Goal: Task Accomplishment & Management: Use online tool/utility

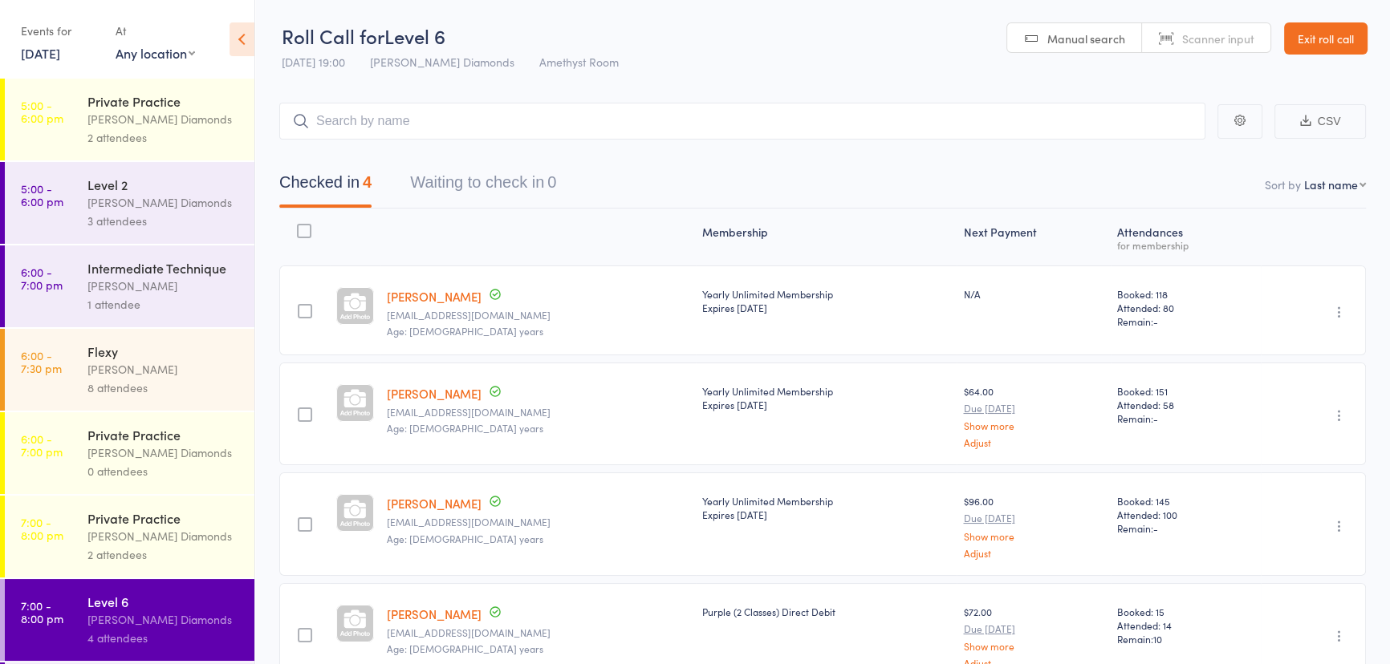
click at [128, 378] on div "[PERSON_NAME]" at bounding box center [163, 369] width 153 height 18
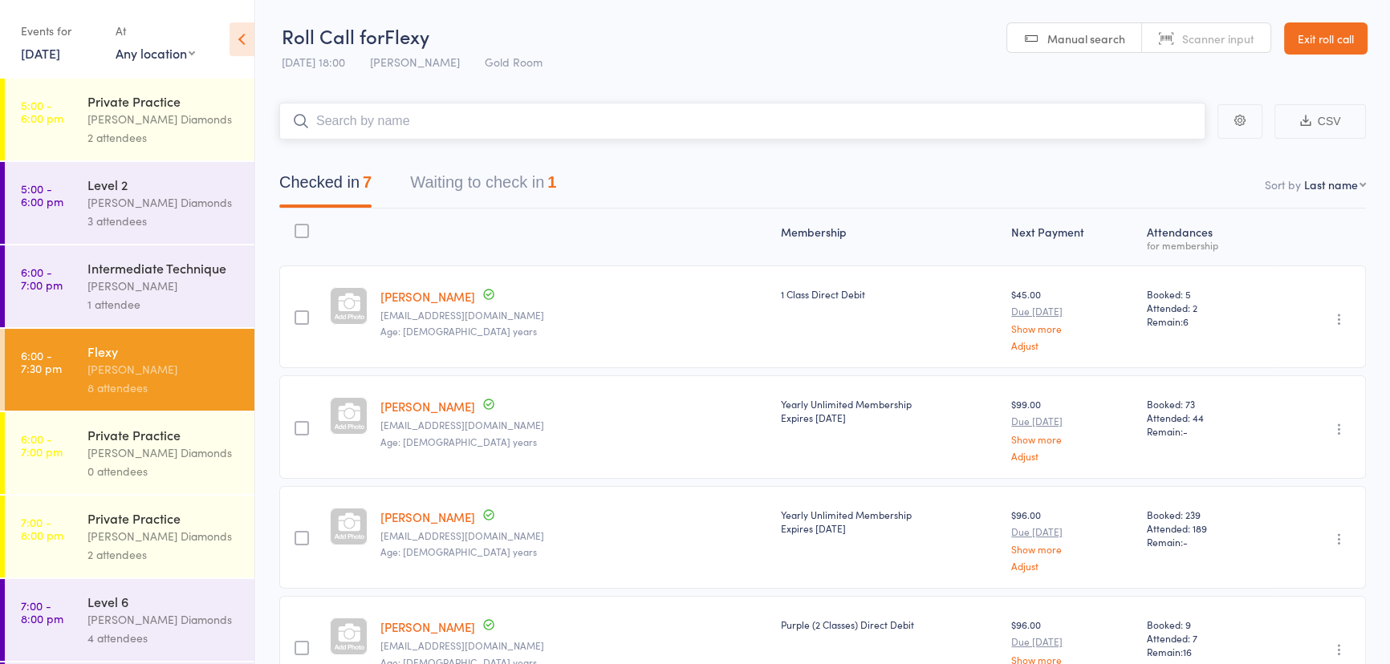
click at [536, 180] on button "Waiting to check in 1" at bounding box center [483, 186] width 146 height 43
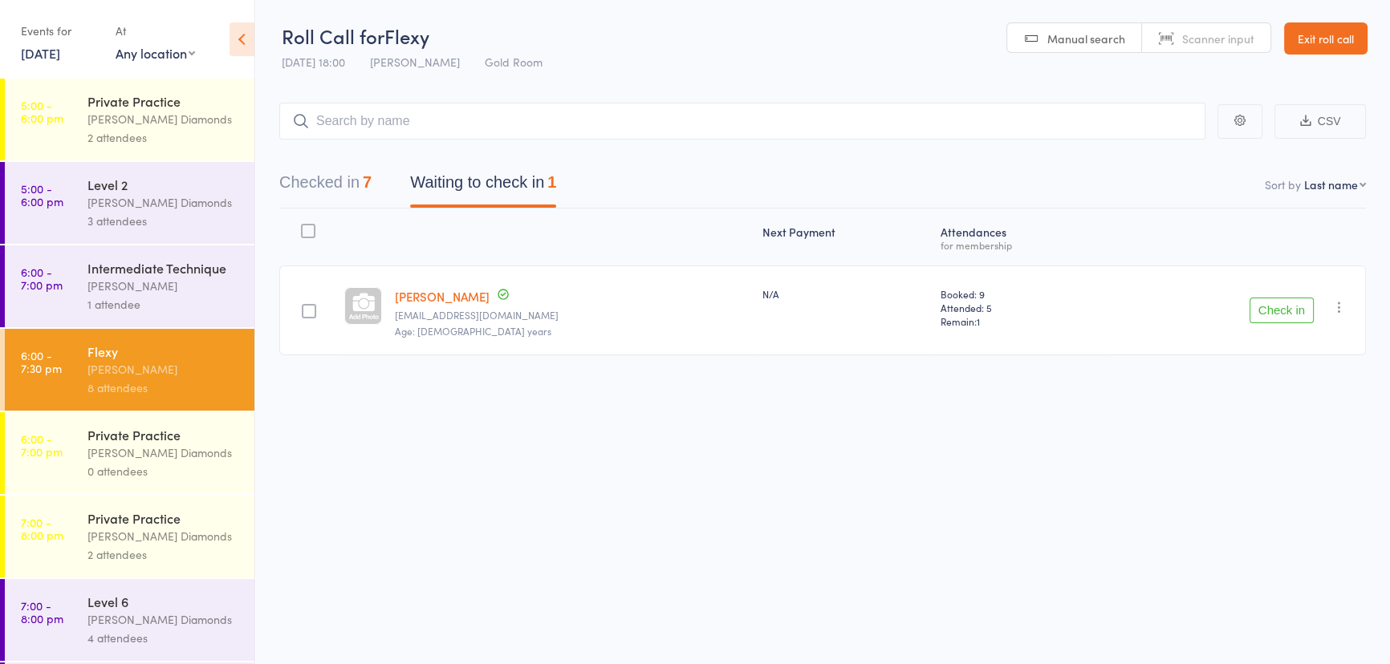
click at [1286, 307] on button "Check in" at bounding box center [1281, 311] width 64 height 26
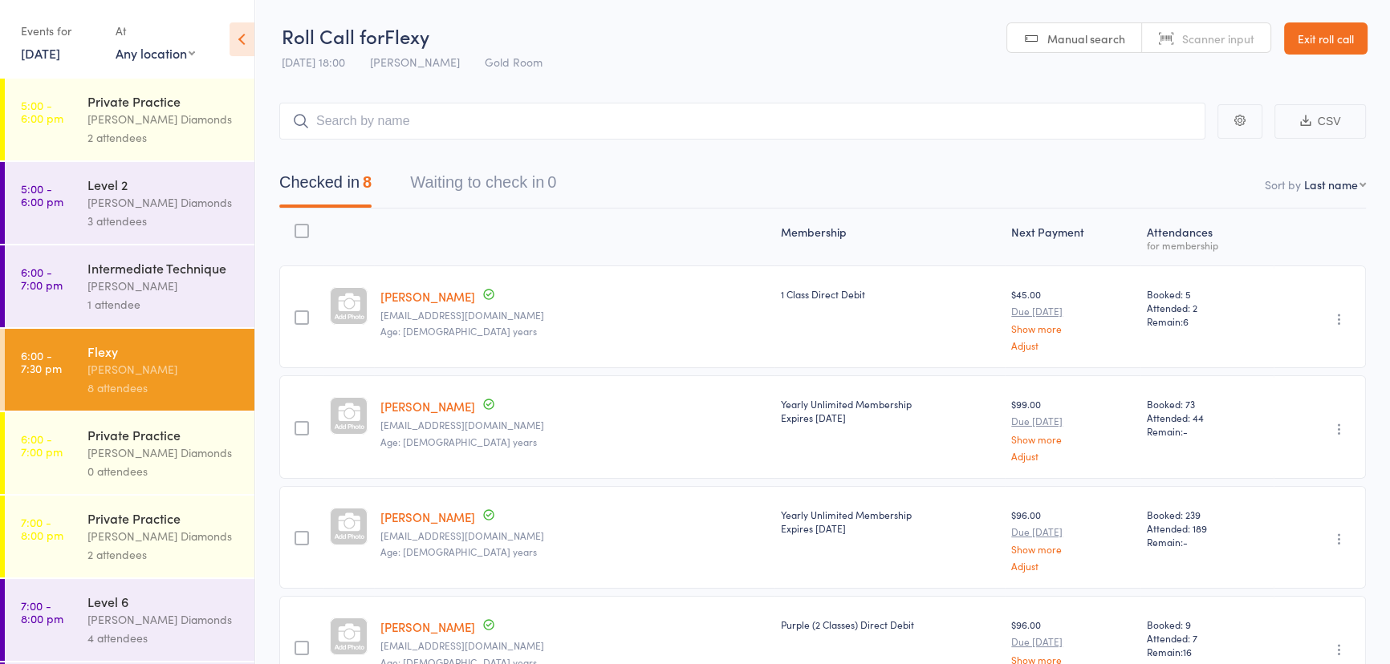
click at [141, 526] on div "Private Practice" at bounding box center [163, 518] width 153 height 18
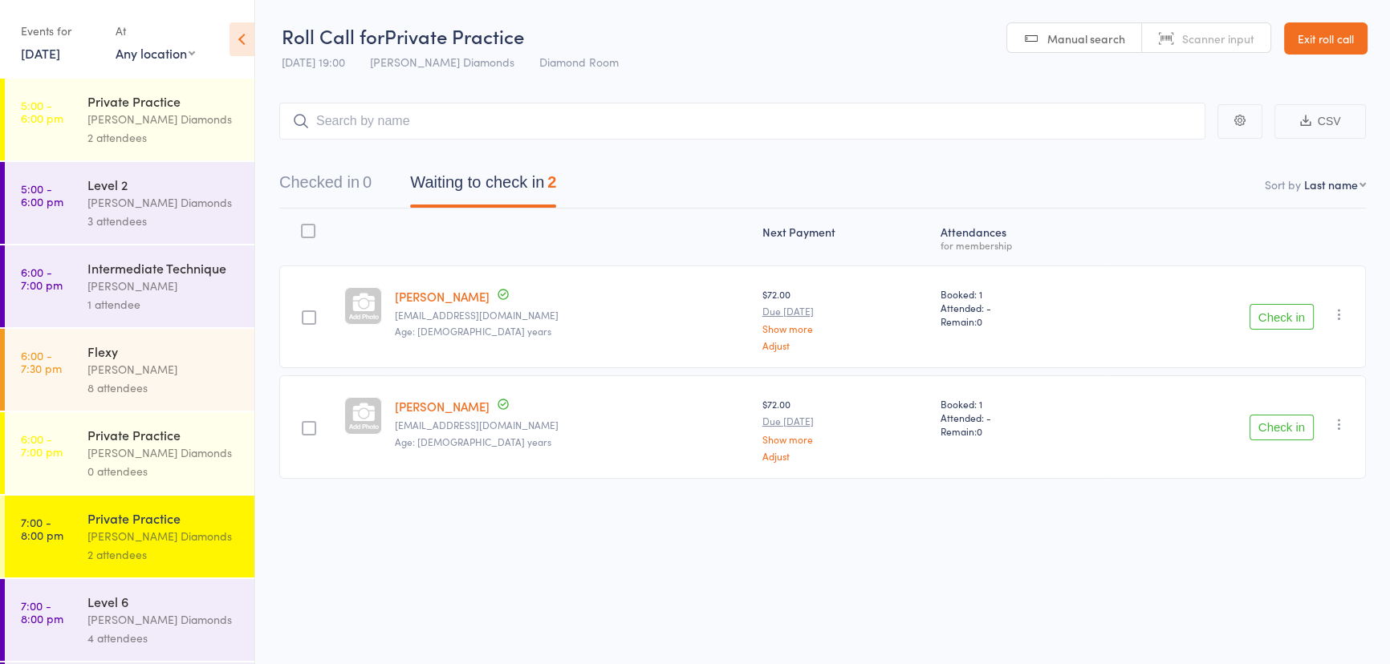
click at [168, 370] on div "[PERSON_NAME]" at bounding box center [163, 369] width 153 height 18
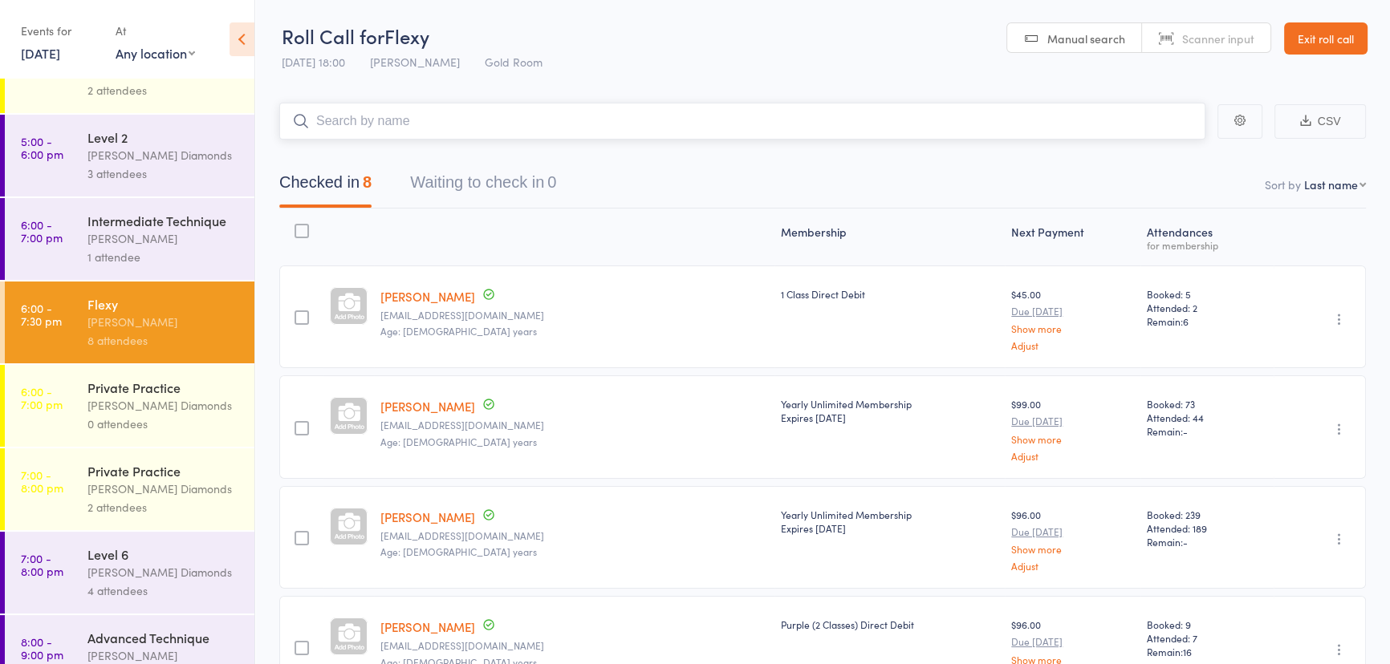
scroll to position [72, 0]
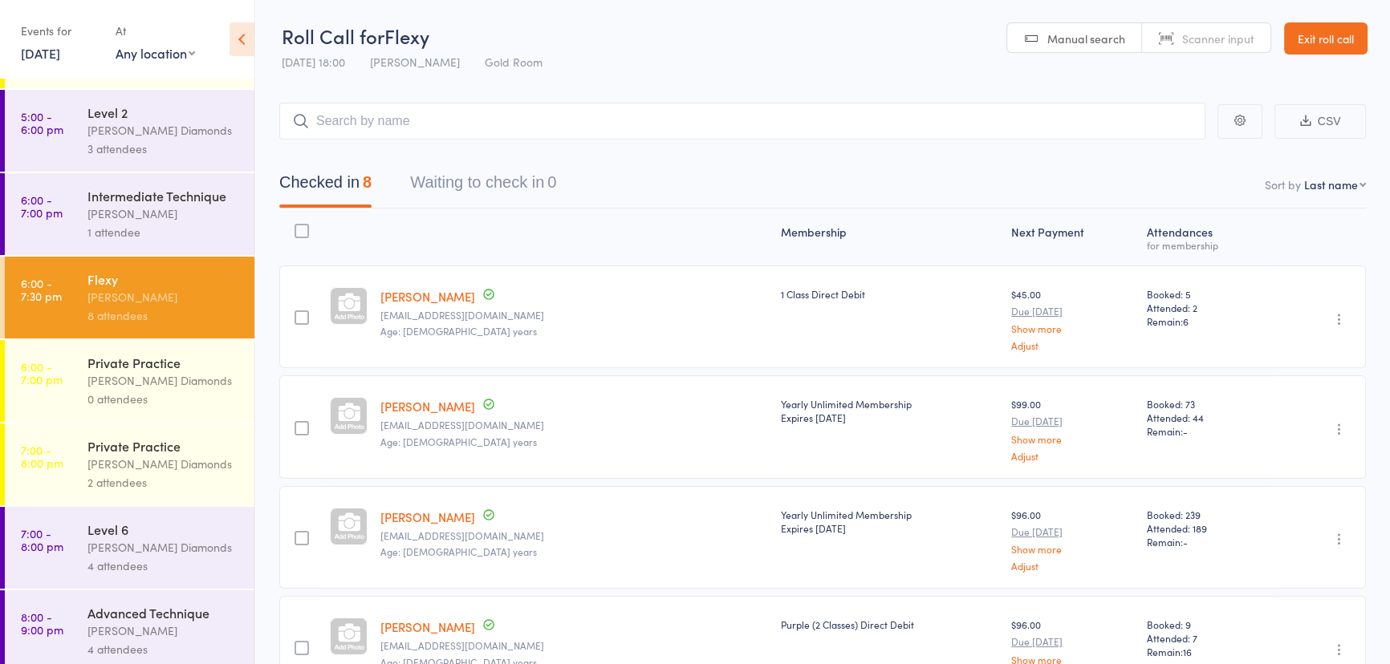
click at [87, 538] on div "Level 6" at bounding box center [163, 530] width 153 height 18
click at [80, 538] on link "7:00 - 8:00 pm Level 6 [PERSON_NAME] Diamonds 4 attendees" at bounding box center [130, 548] width 250 height 82
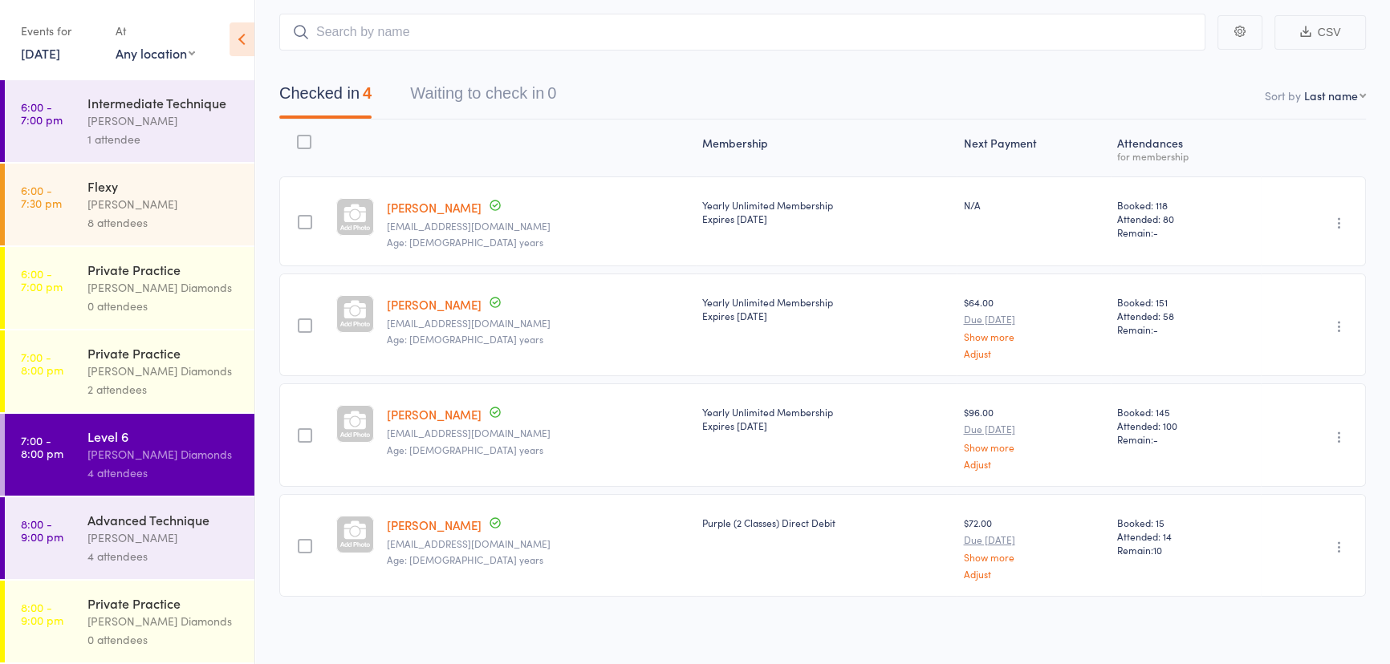
scroll to position [169, 0]
click at [121, 558] on div "4 attendees" at bounding box center [163, 556] width 153 height 18
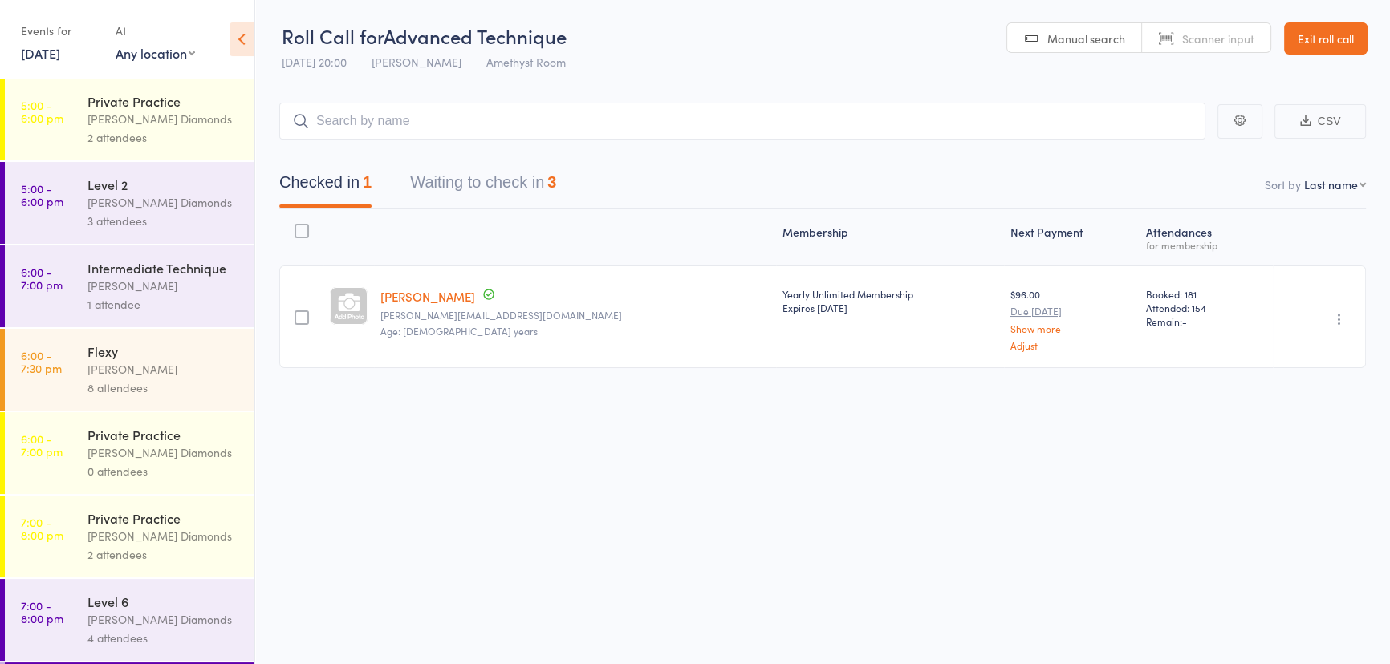
click at [493, 197] on button "Waiting to check in 3" at bounding box center [483, 186] width 146 height 43
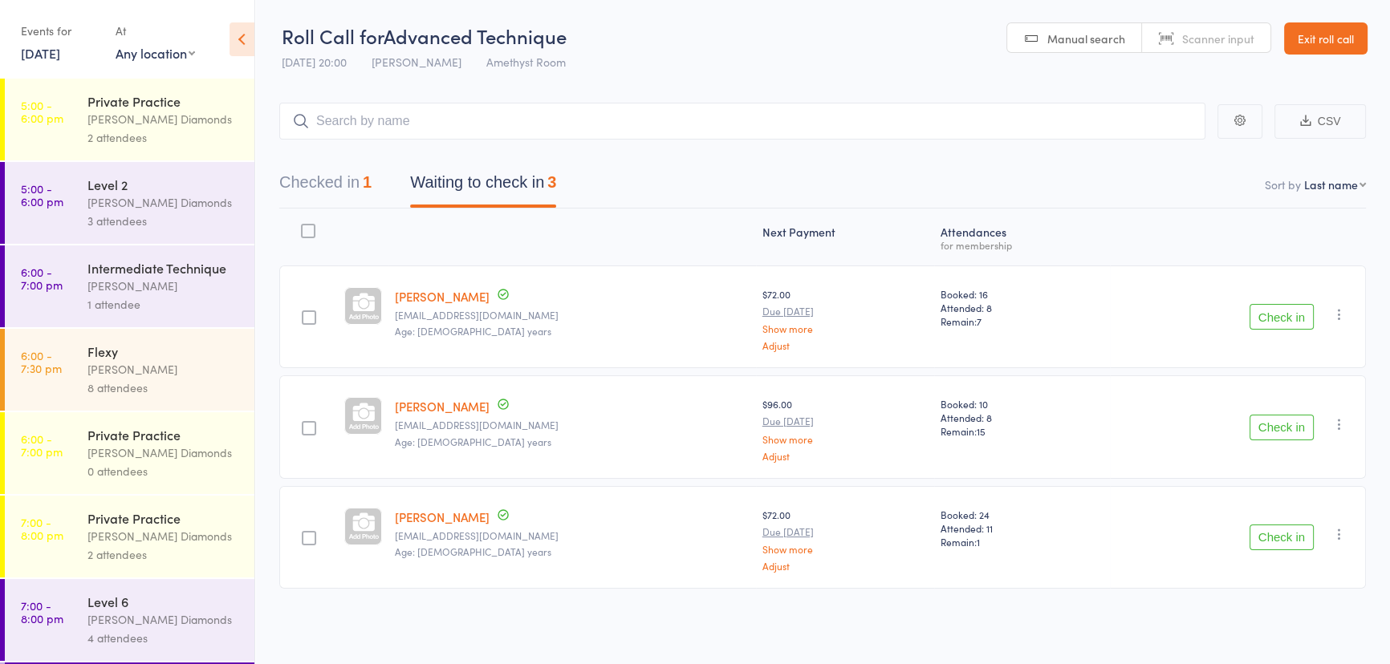
click at [1289, 321] on button "Check in" at bounding box center [1281, 317] width 64 height 26
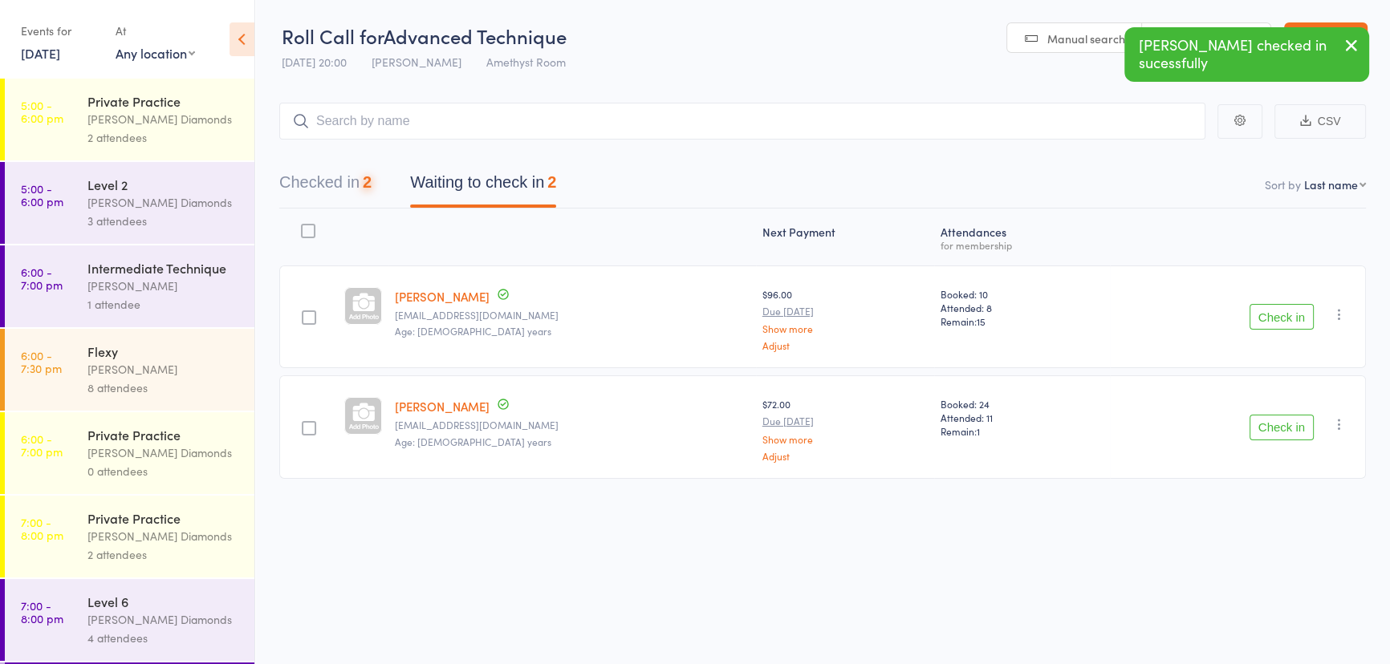
click at [1289, 321] on button "Check in" at bounding box center [1281, 317] width 64 height 26
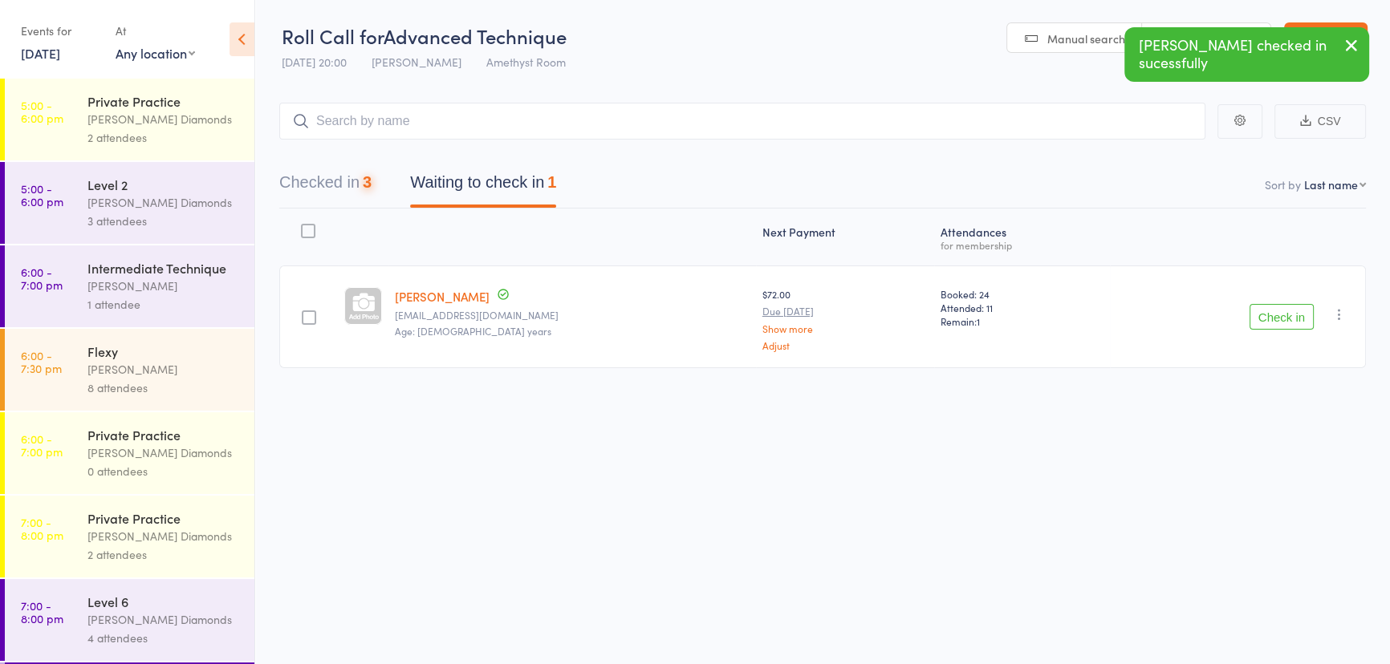
click at [1289, 321] on button "Check in" at bounding box center [1281, 317] width 64 height 26
